Goal: Task Accomplishment & Management: Manage account settings

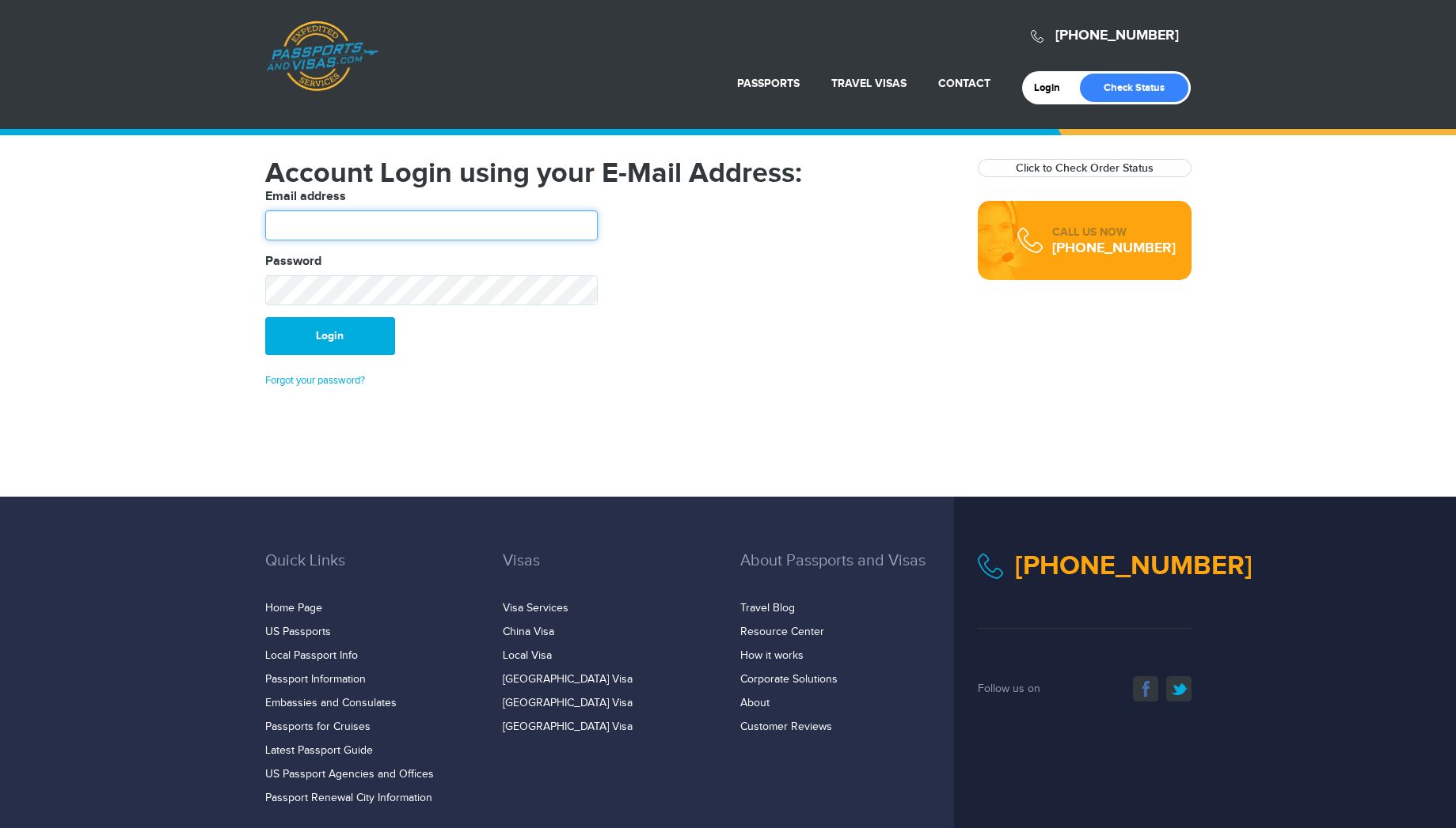
click at [384, 220] on input "text" at bounding box center [431, 225] width 333 height 30
click at [453, 225] on input "text" at bounding box center [431, 225] width 333 height 30
type input "**********"
click at [407, 211] on input "text" at bounding box center [431, 225] width 333 height 30
click at [180, 356] on div "720-927-9065 Passports & Visas.com Login Check Status Passports Passport Renewa…" at bounding box center [728, 249] width 1456 height 497
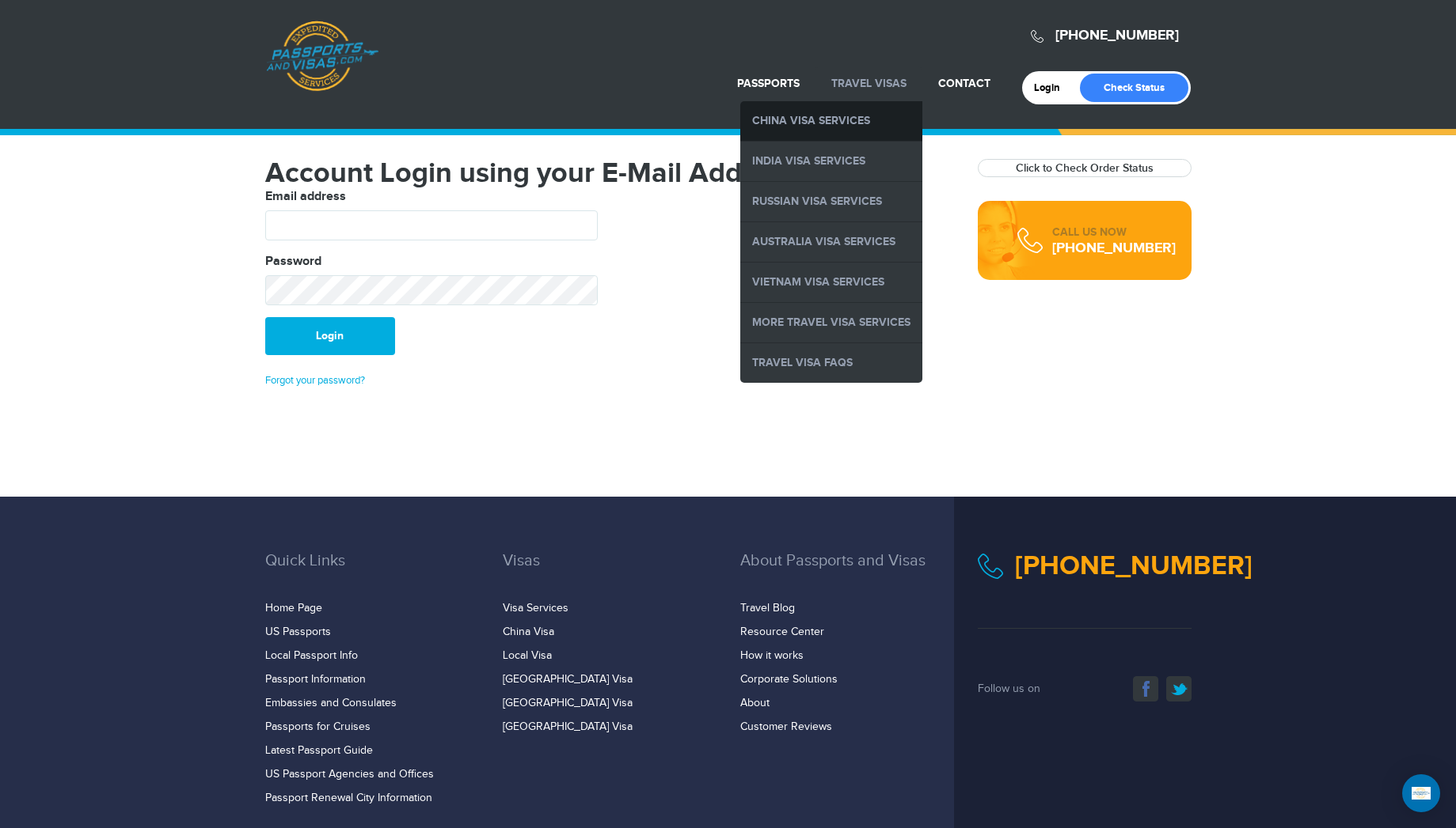
click at [808, 123] on link "China Visa Services" at bounding box center [831, 121] width 182 height 39
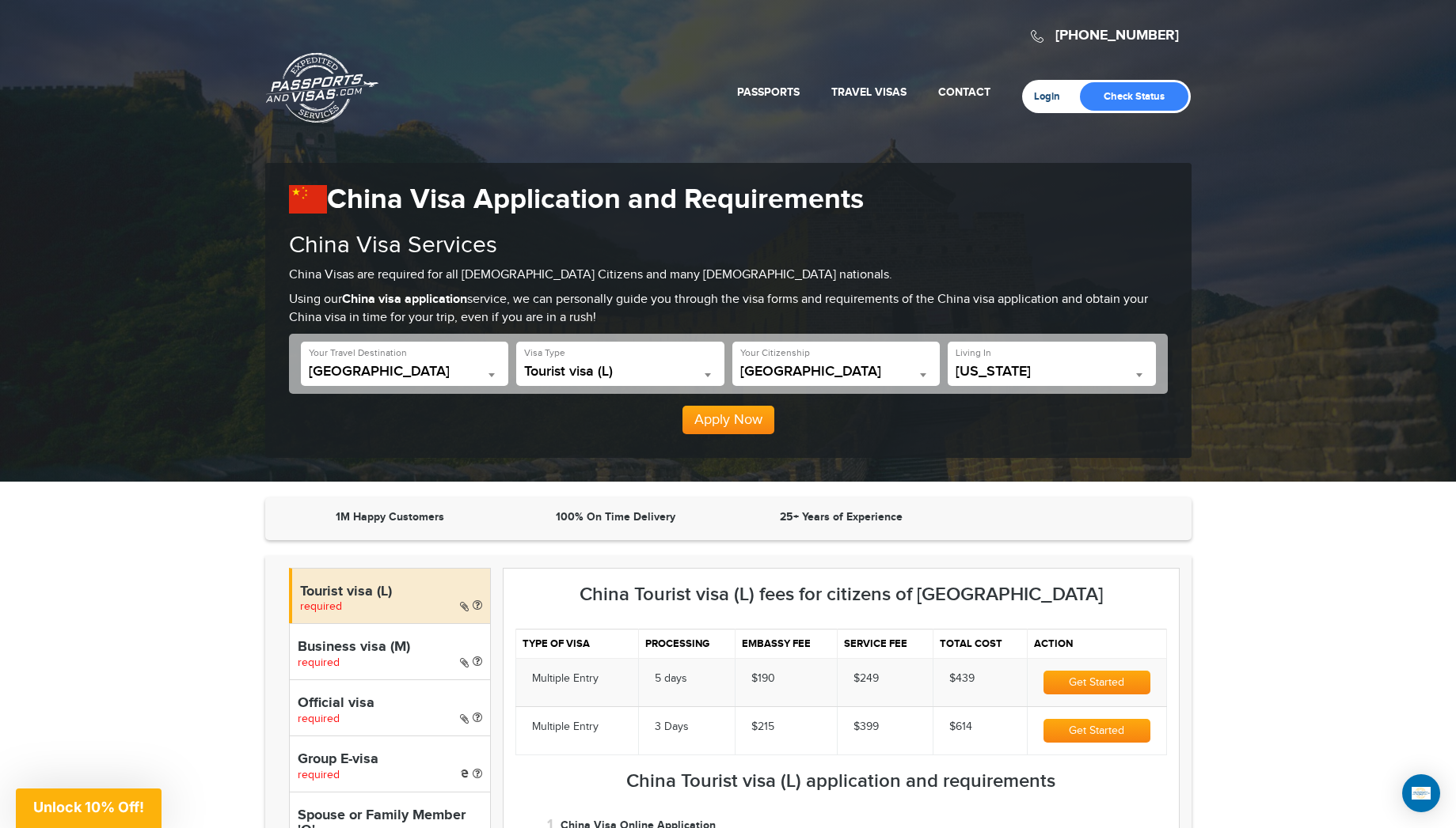
click at [1042, 94] on link "Login" at bounding box center [1052, 97] width 38 height 13
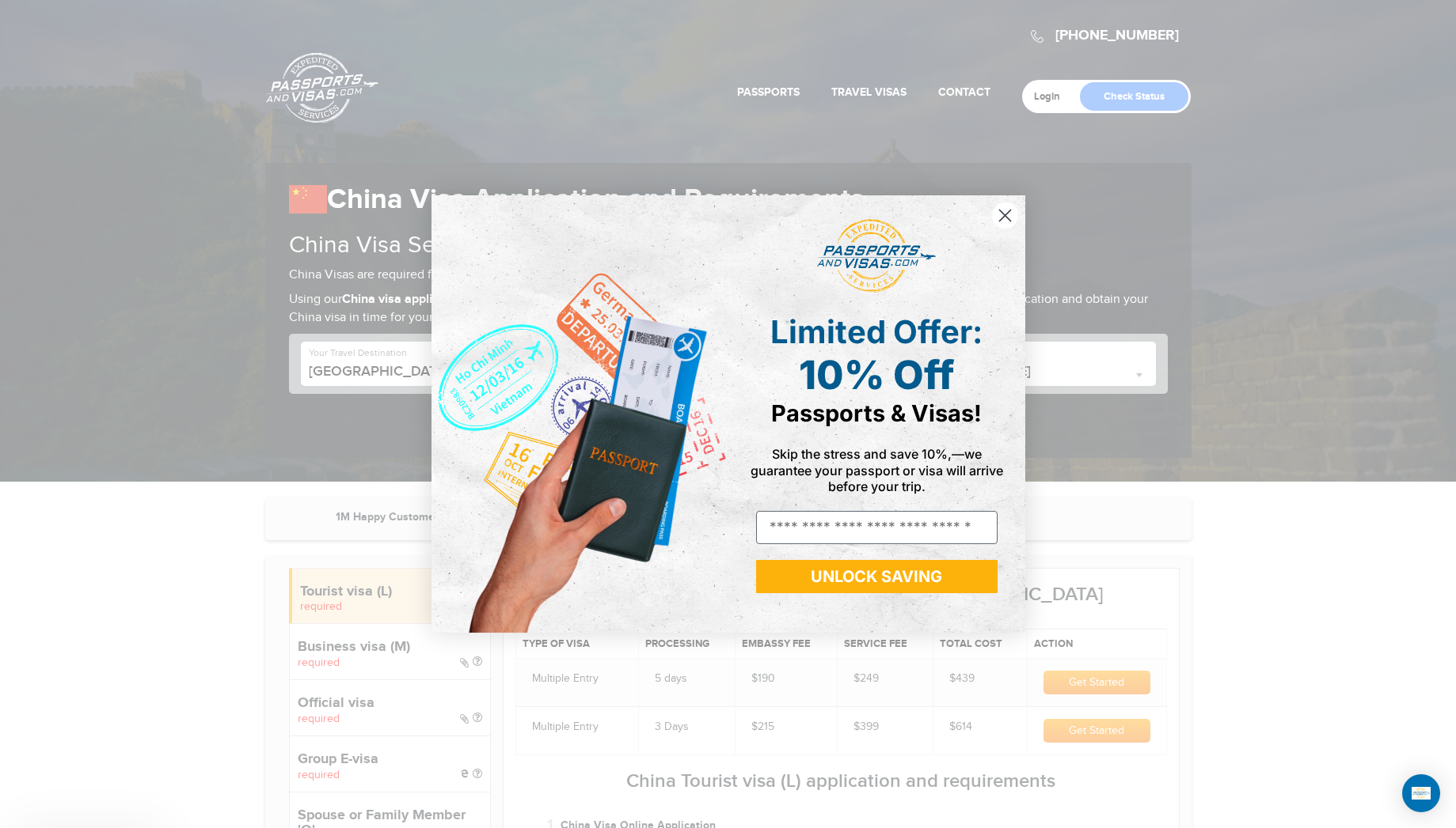
click at [1041, 95] on div "Close dialog Limited Offer: 10% Off Passports & Visas! Skip the stress and save…" at bounding box center [728, 414] width 1456 height 828
click at [1000, 211] on icon "Close dialog" at bounding box center [1005, 214] width 11 height 11
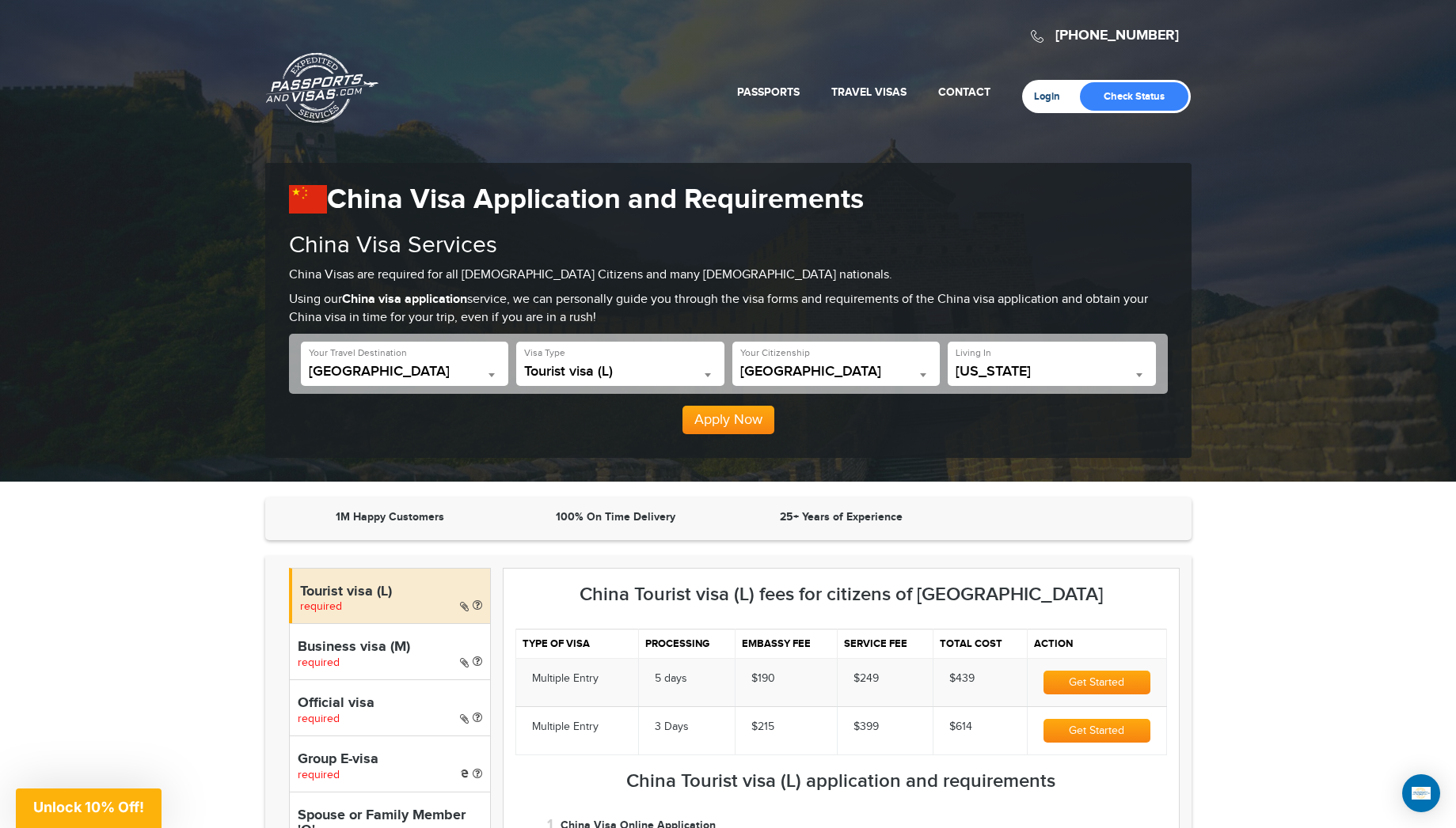
click at [1053, 91] on link "Login" at bounding box center [1052, 97] width 38 height 13
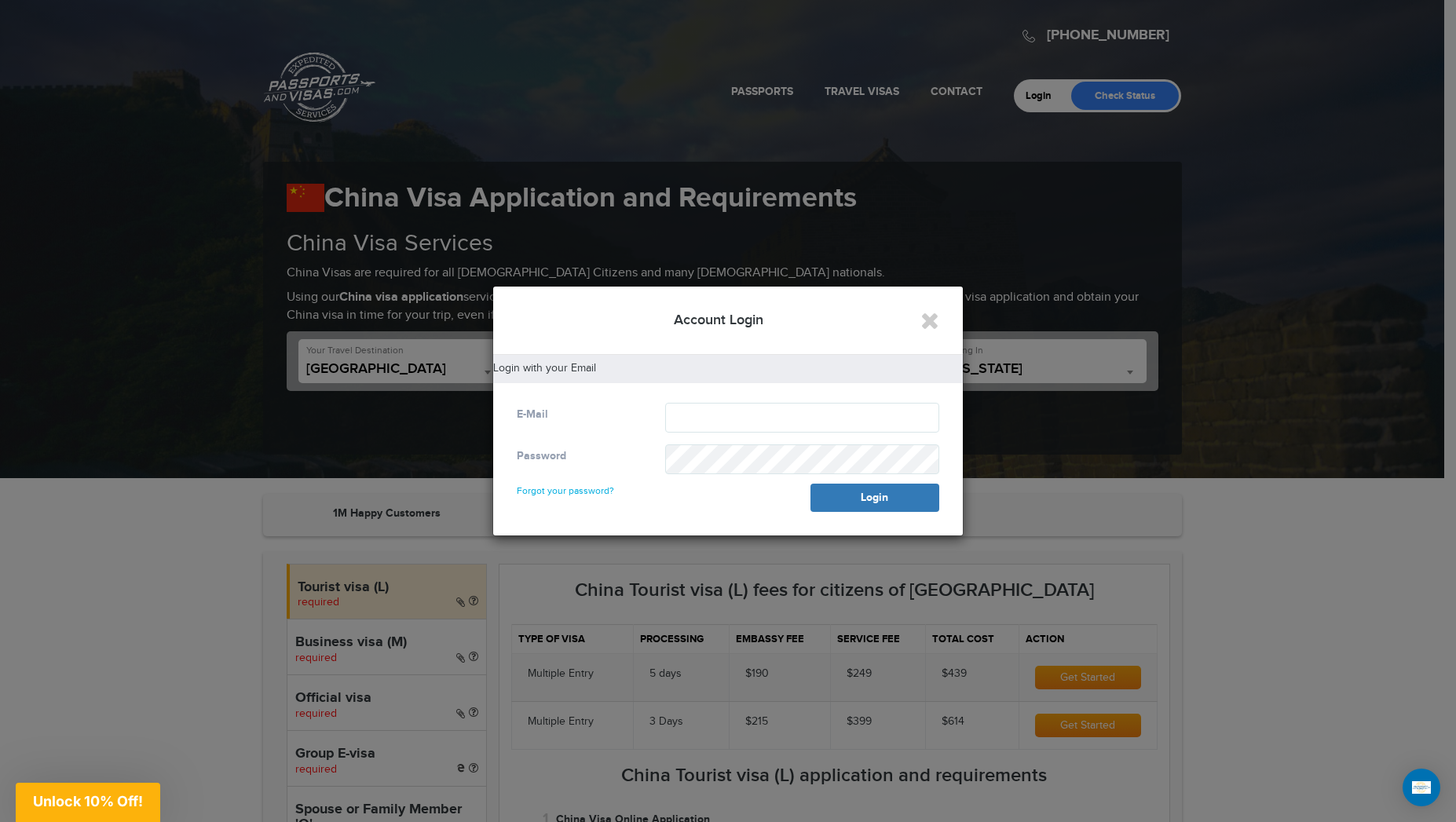
click at [789, 398] on div "E-Mail Password Forgot your password? Login" at bounding box center [728, 466] width 470 height 141
click at [779, 416] on input "text" at bounding box center [801, 417] width 274 height 30
type input "**********"
click at [577, 496] on link "Forgot your password?" at bounding box center [565, 484] width 98 height 25
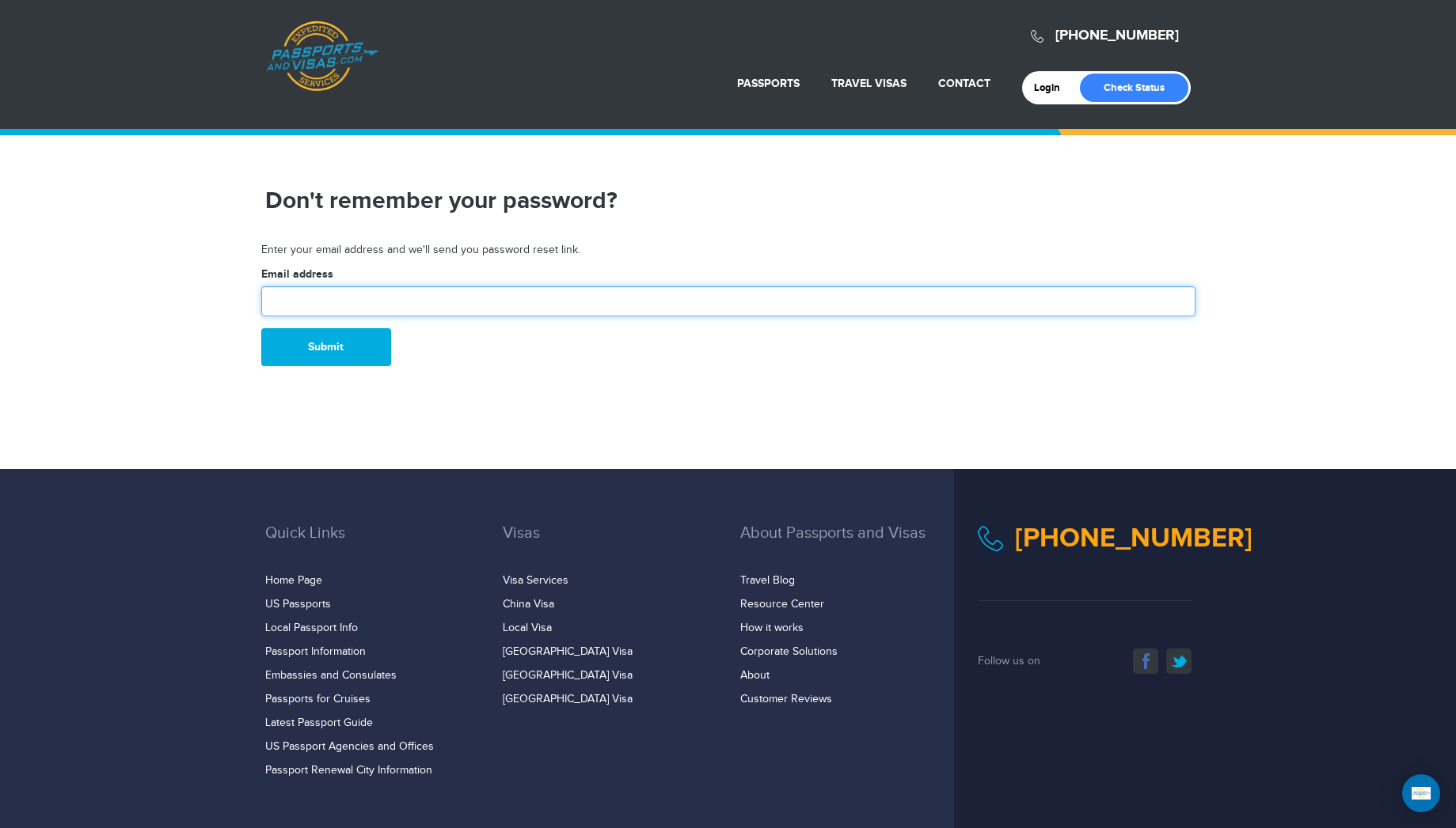
click at [424, 302] on input "text" at bounding box center [728, 301] width 934 height 30
type input "**********"
click at [306, 354] on button "Submit" at bounding box center [327, 347] width 130 height 38
